Goal: Navigation & Orientation: Find specific page/section

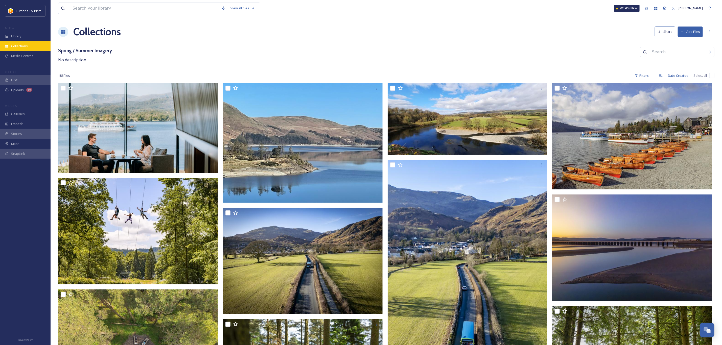
click at [23, 43] on div "Collections" at bounding box center [25, 46] width 51 height 10
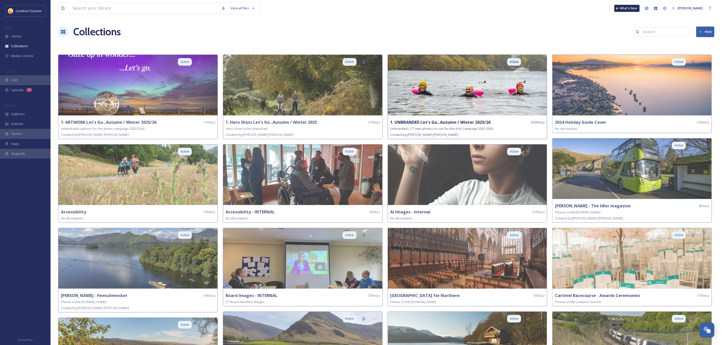
click at [462, 94] on img at bounding box center [467, 85] width 159 height 61
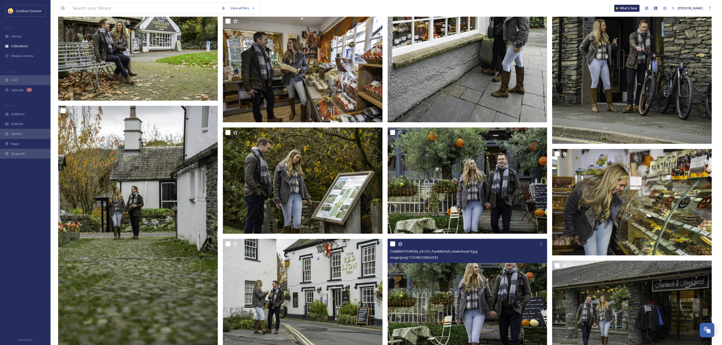
scroll to position [606, 0]
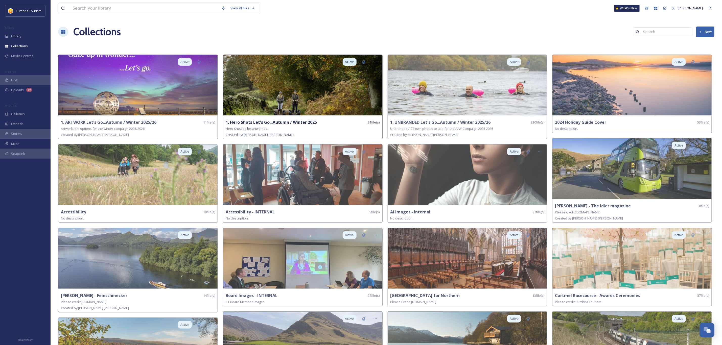
click at [311, 92] on img at bounding box center [302, 85] width 159 height 61
